Goal: Task Accomplishment & Management: Manage account settings

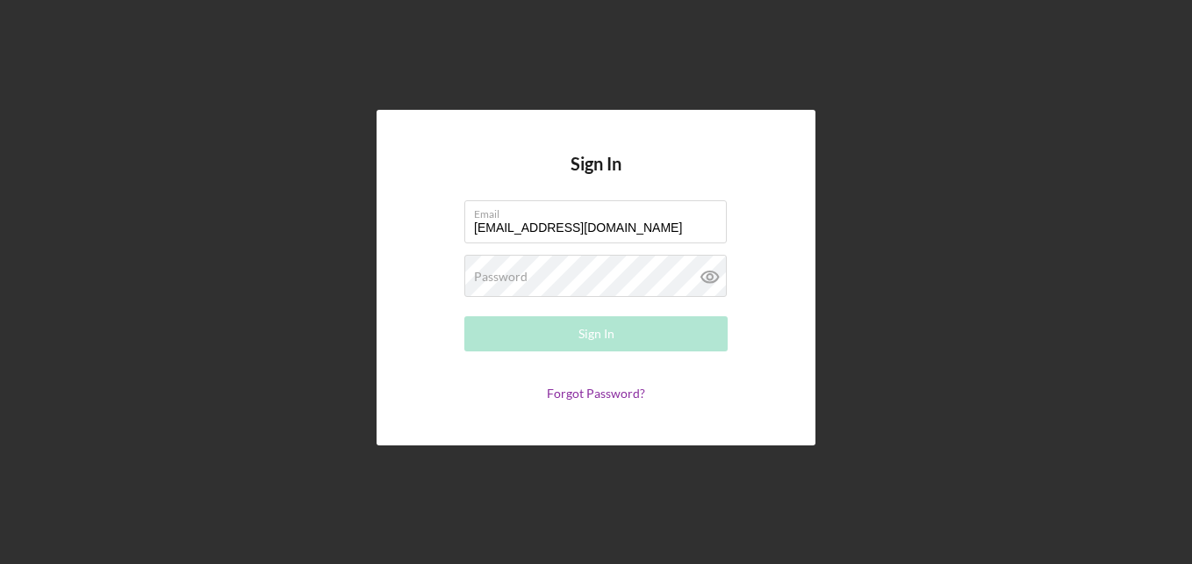
type input "[EMAIL_ADDRESS][DOMAIN_NAME]"
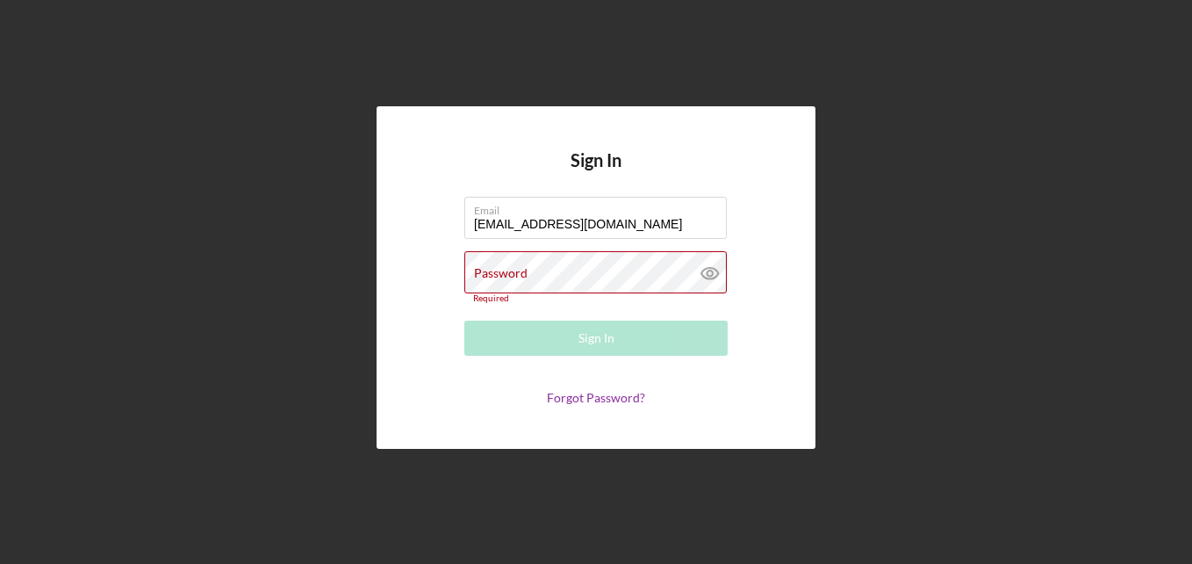
drag, startPoint x: 502, startPoint y: 270, endPoint x: 347, endPoint y: 311, distance: 160.5
click at [328, 316] on div "Sign In Email [EMAIL_ADDRESS][DOMAIN_NAME] Password Required Sign In Forgot Pas…" at bounding box center [596, 277] width 1175 height 555
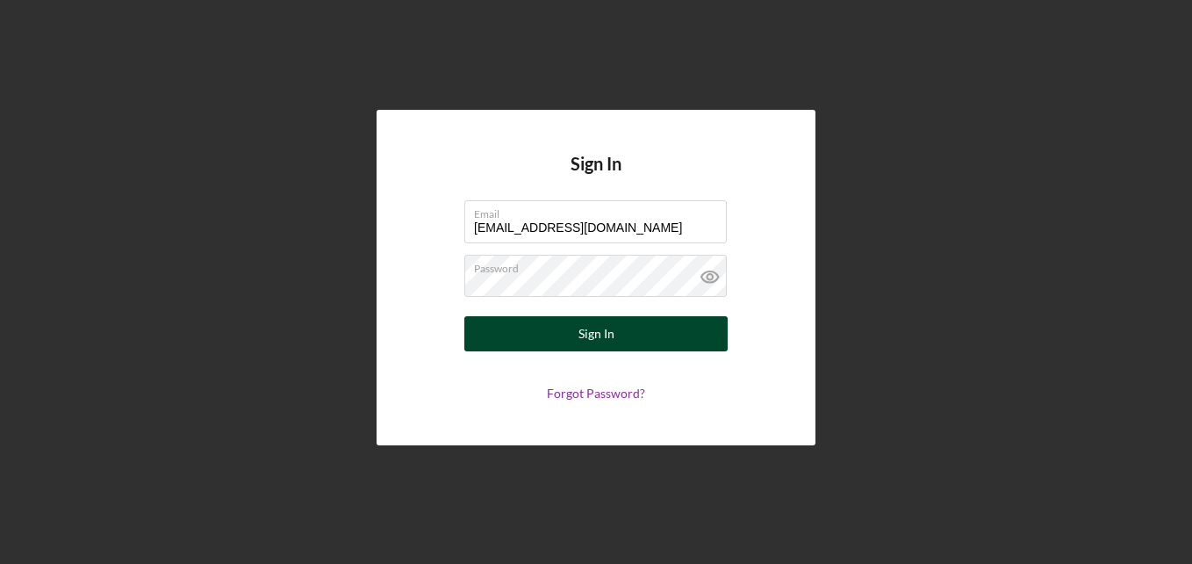
click at [595, 336] on div "Sign In" at bounding box center [597, 333] width 36 height 35
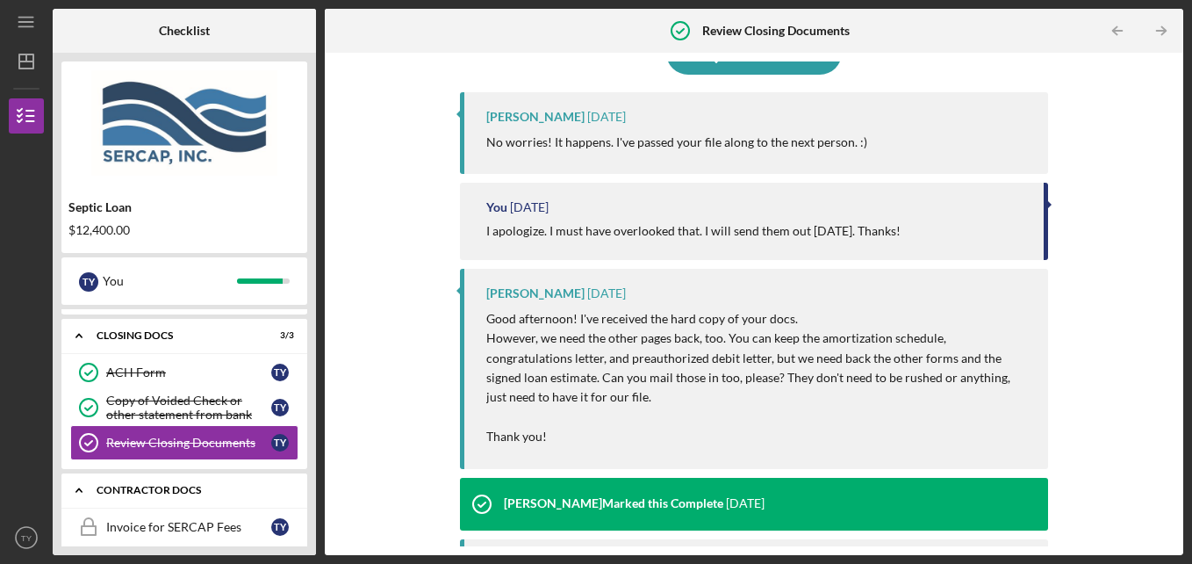
scroll to position [204, 0]
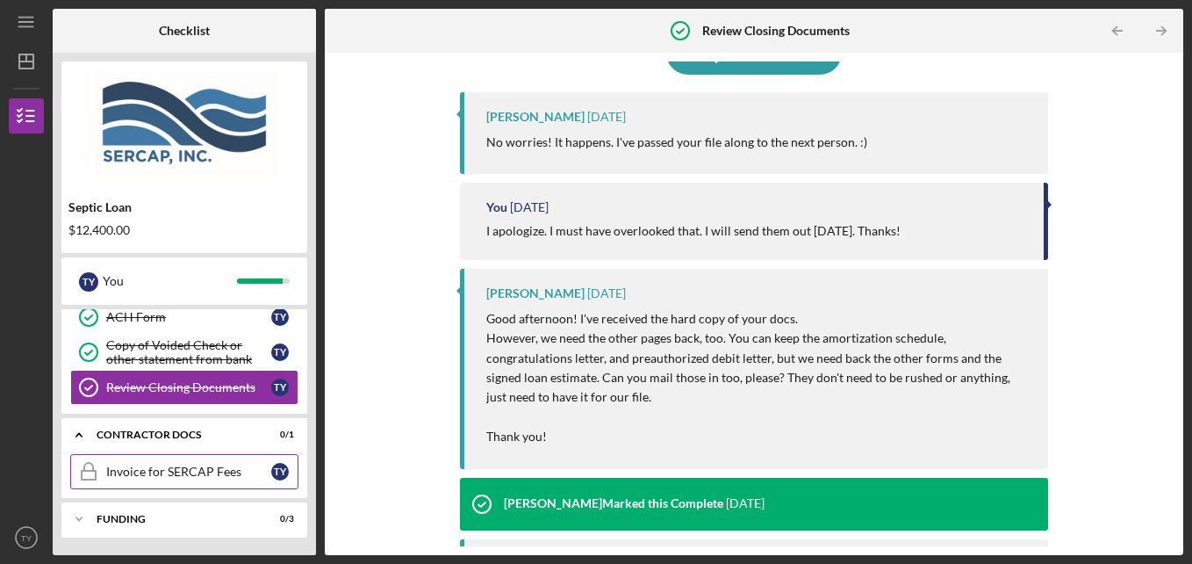
click at [135, 482] on link "Invoice for SERCAP Fees Invoice for SERCAP Fees T Y" at bounding box center [184, 471] width 228 height 35
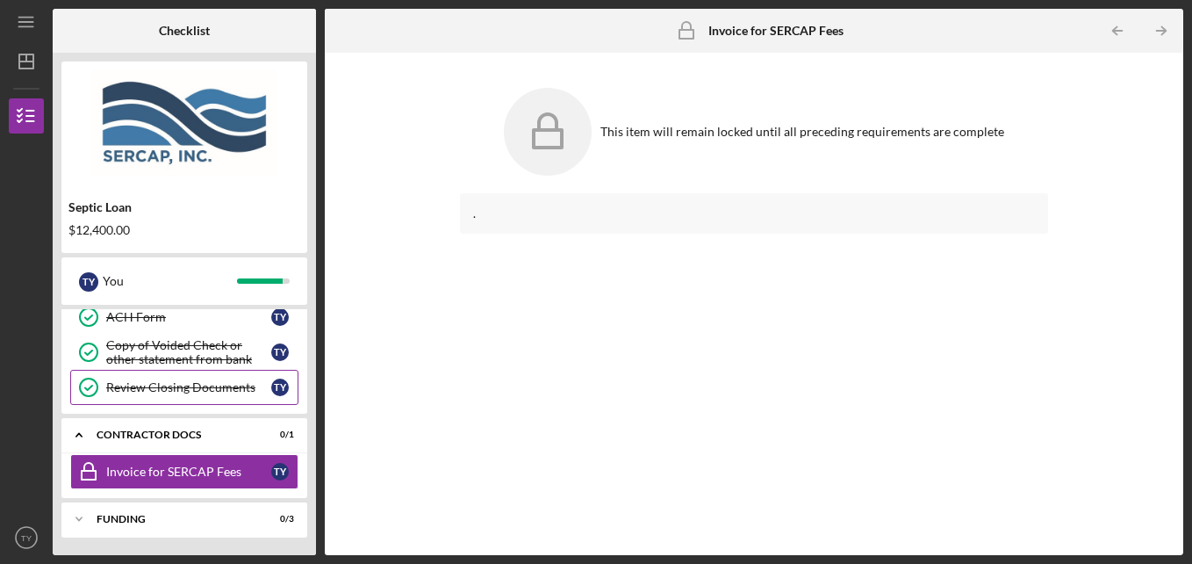
click at [141, 404] on link "Review Closing Documents Review Closing Documents T Y" at bounding box center [184, 387] width 228 height 35
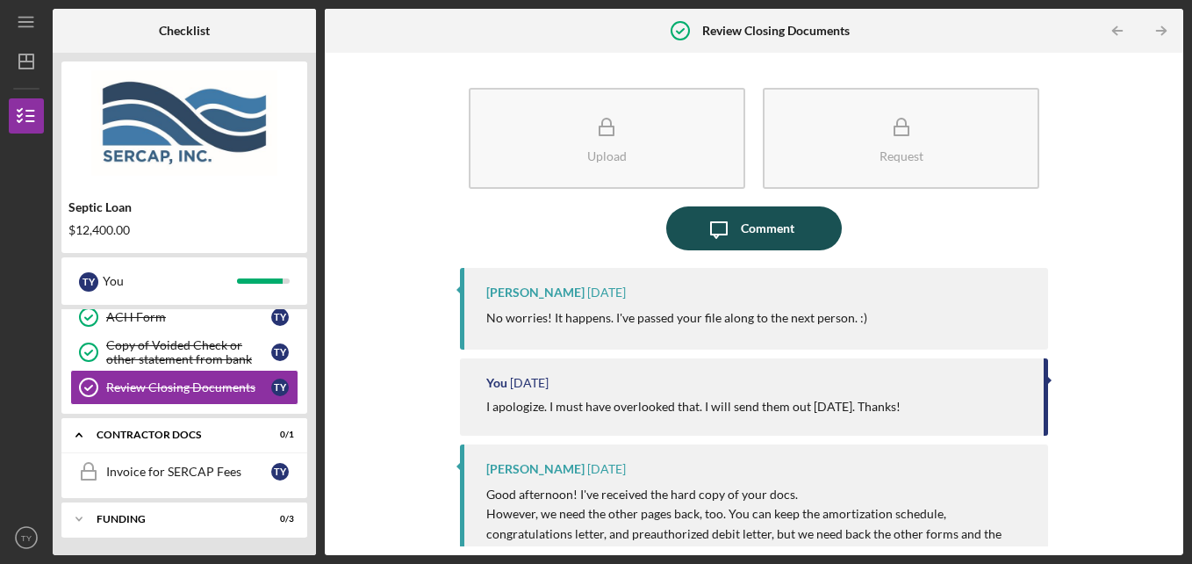
click at [766, 234] on div "Comment" at bounding box center [768, 228] width 54 height 44
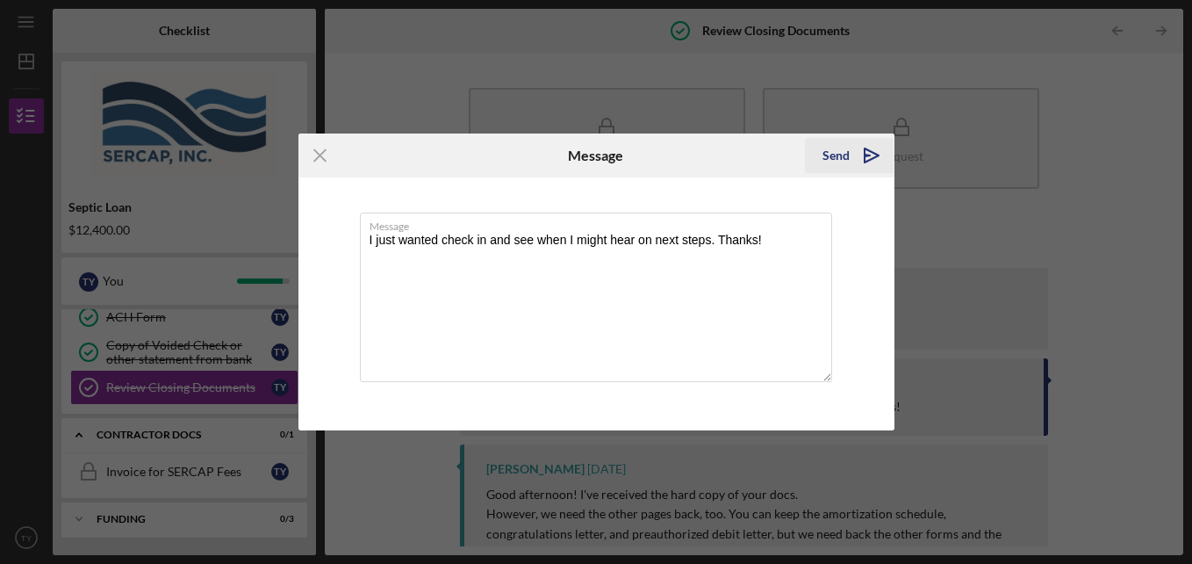
type textarea "I just wanted check in and see when I might hear on next steps. Thanks!"
click at [854, 167] on icon "Icon/icon-invite-send" at bounding box center [872, 155] width 44 height 44
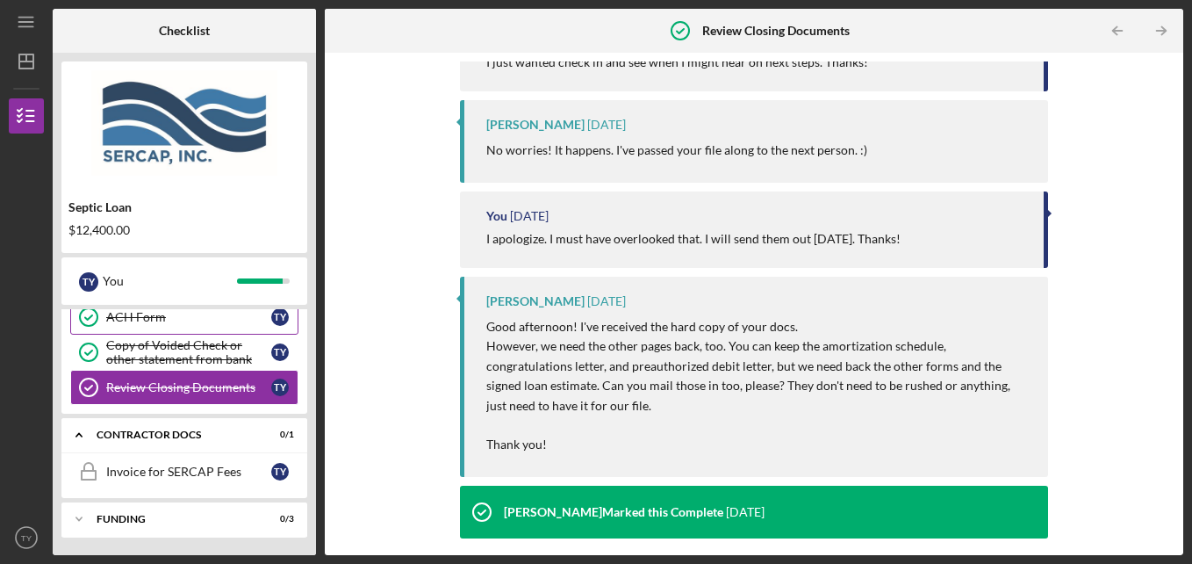
scroll to position [263, 0]
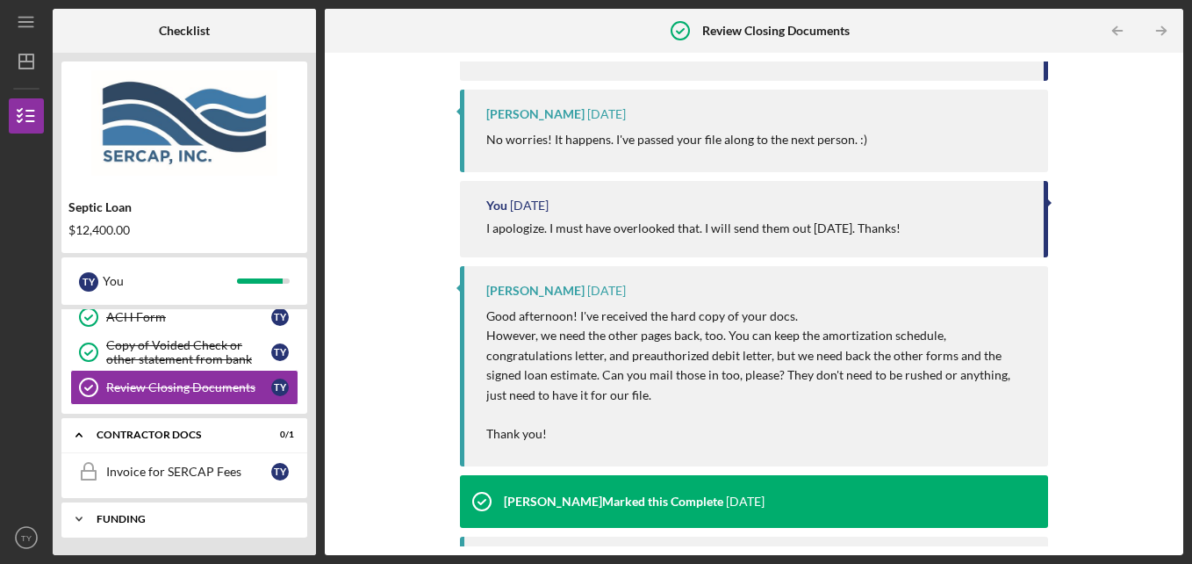
click at [85, 524] on icon "Icon/Expander" at bounding box center [78, 518] width 35 height 35
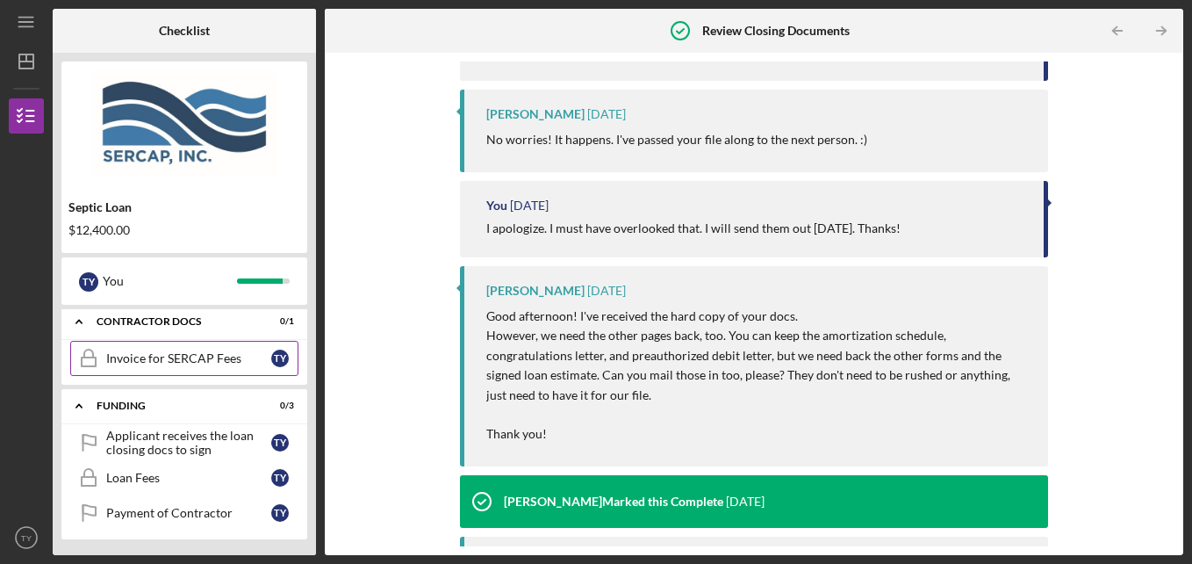
scroll to position [319, 0]
click at [184, 449] on div "Applicant receives the loan closing docs to sign" at bounding box center [188, 441] width 165 height 28
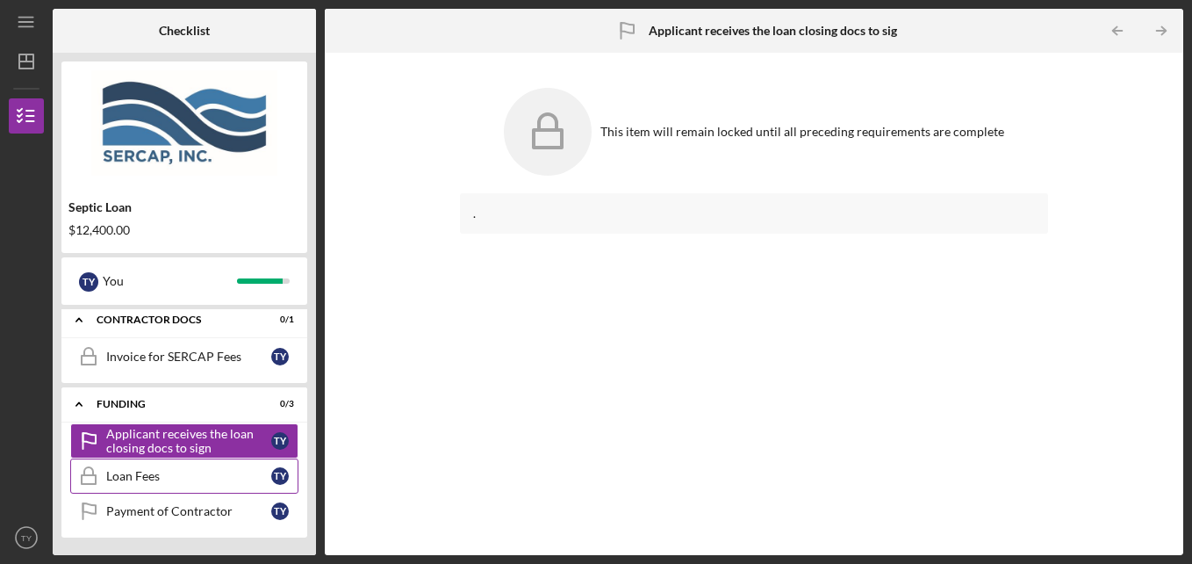
click at [175, 471] on div "Loan Fees" at bounding box center [188, 476] width 165 height 14
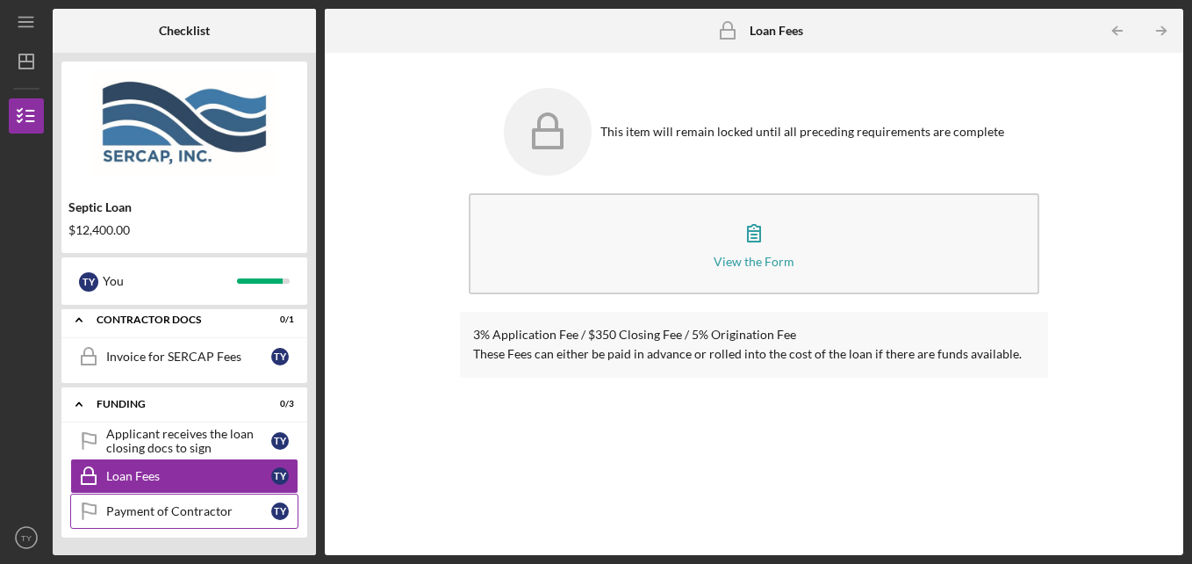
click at [163, 501] on link "Payment of Contractor Payment of Contractor T Y" at bounding box center [184, 510] width 228 height 35
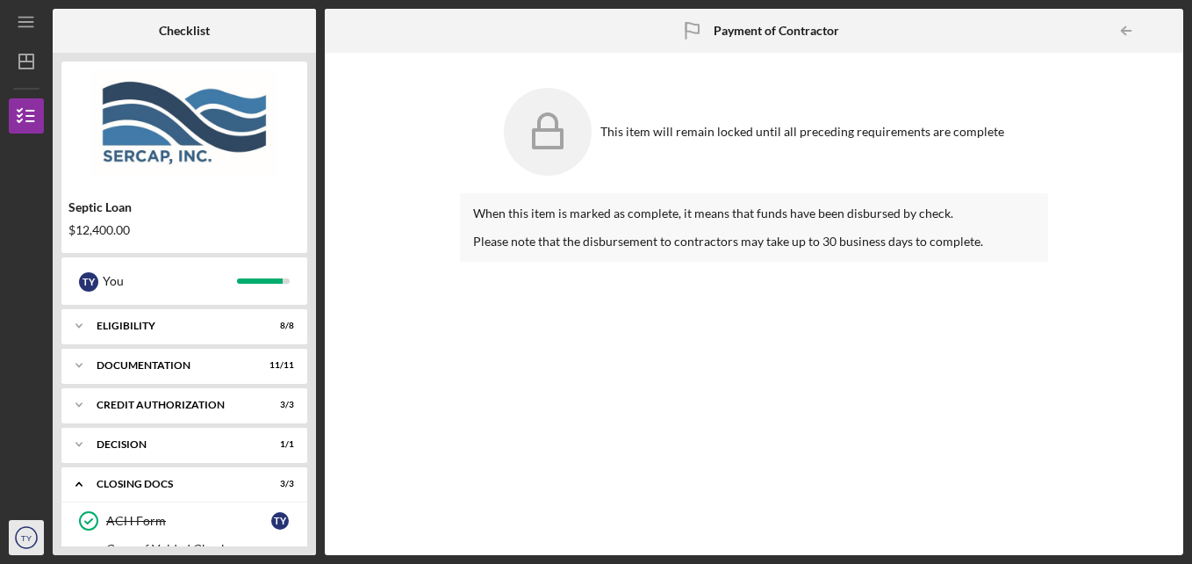
click at [11, 526] on icon "TY" at bounding box center [26, 537] width 35 height 44
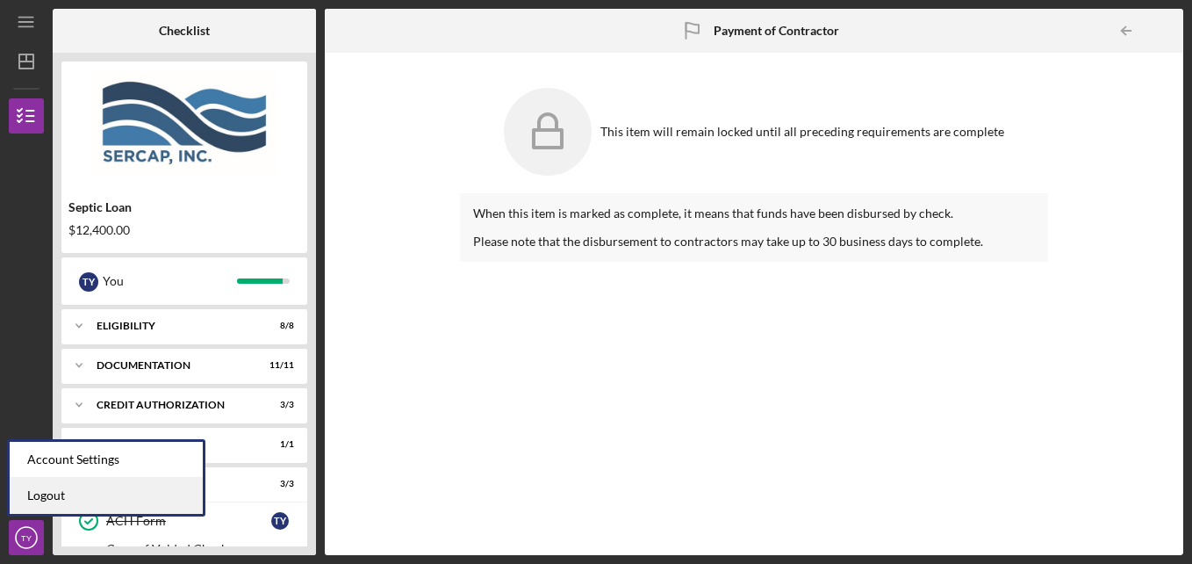
click at [32, 501] on link "Logout" at bounding box center [106, 496] width 193 height 36
